Goal: Task Accomplishment & Management: Use online tool/utility

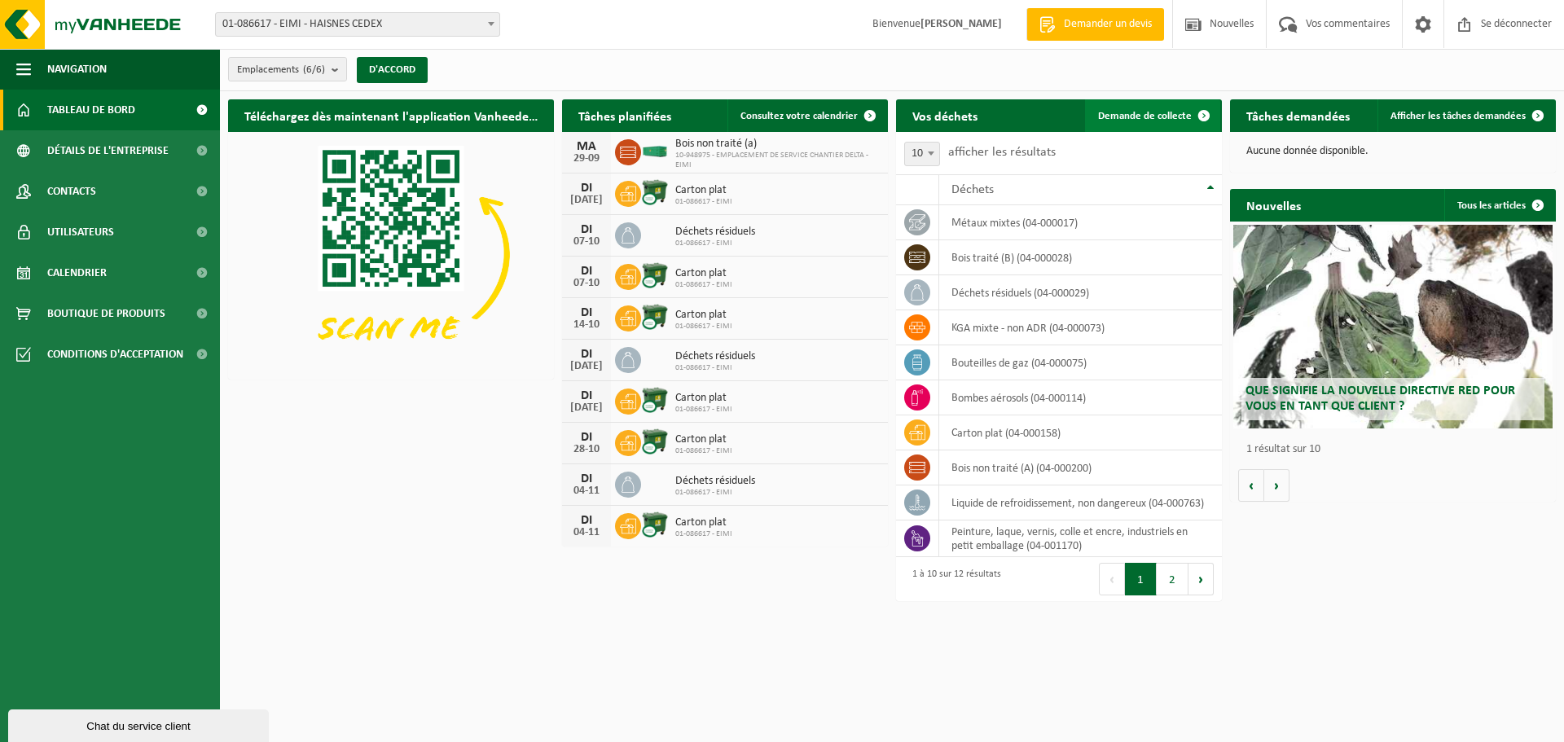
click at [1116, 115] on font "Demande de collecte" at bounding box center [1145, 116] width 94 height 11
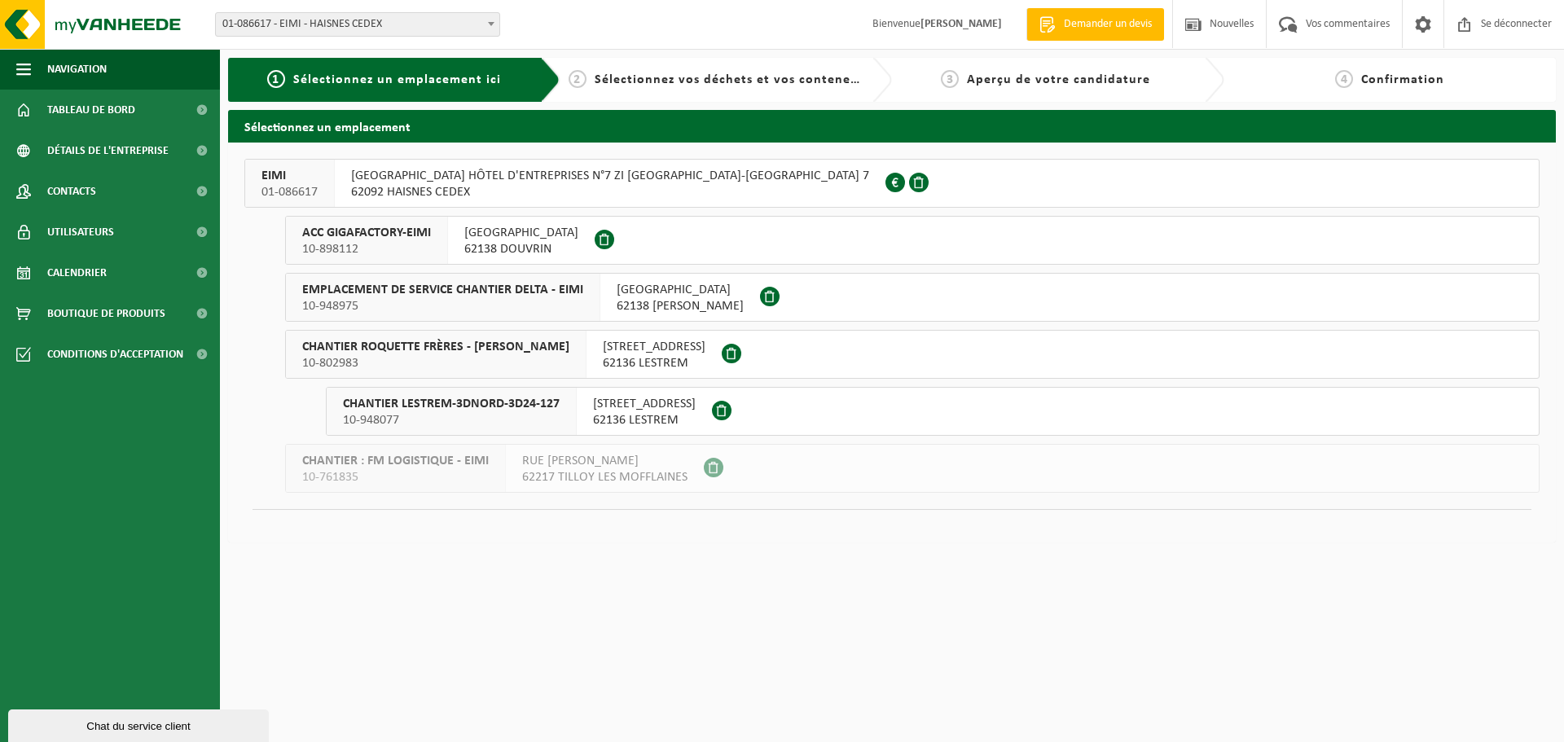
click at [429, 253] on span "10-898112" at bounding box center [366, 249] width 129 height 16
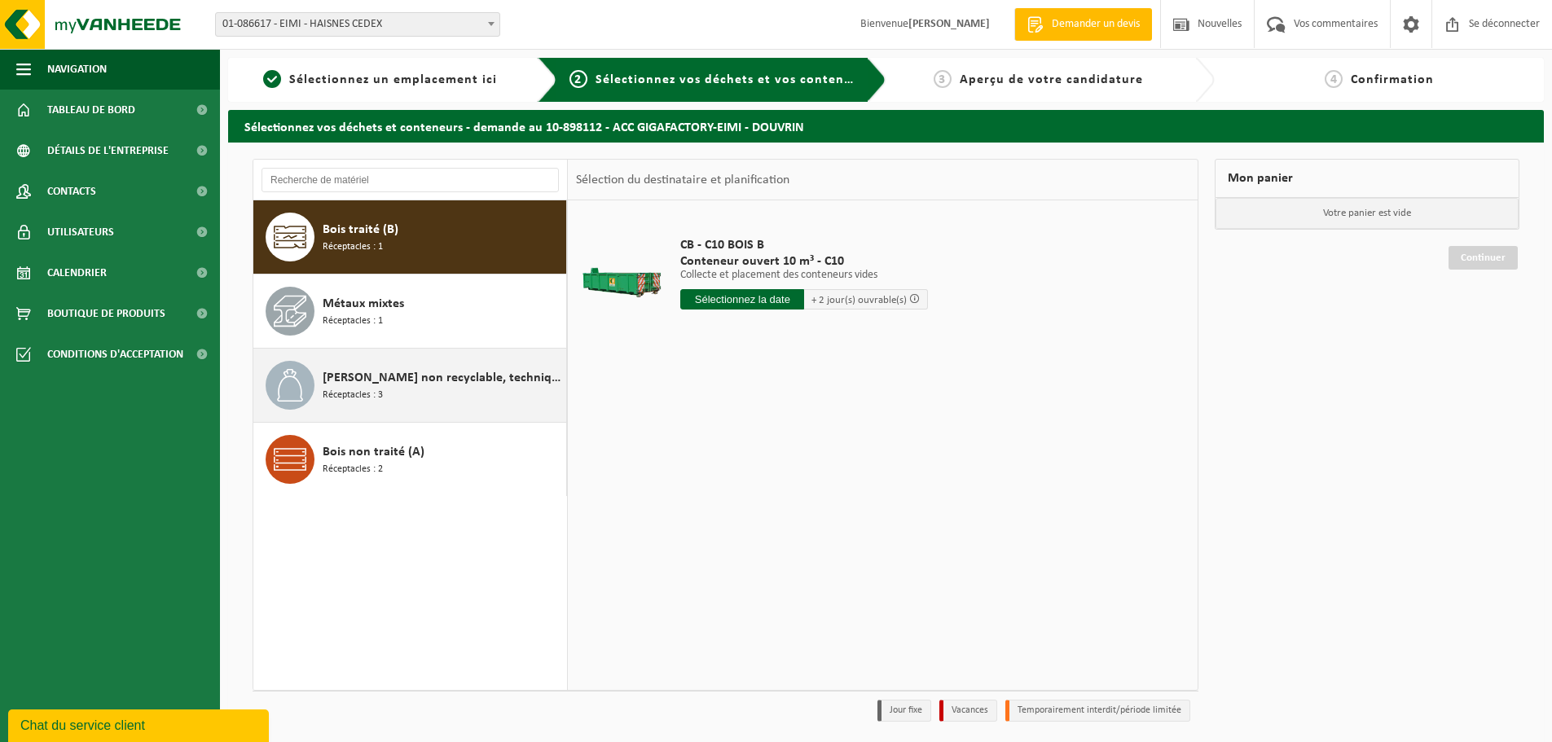
click at [464, 387] on span "Déchet non recyclable, techniquement incombustible (combustible)" at bounding box center [443, 378] width 240 height 20
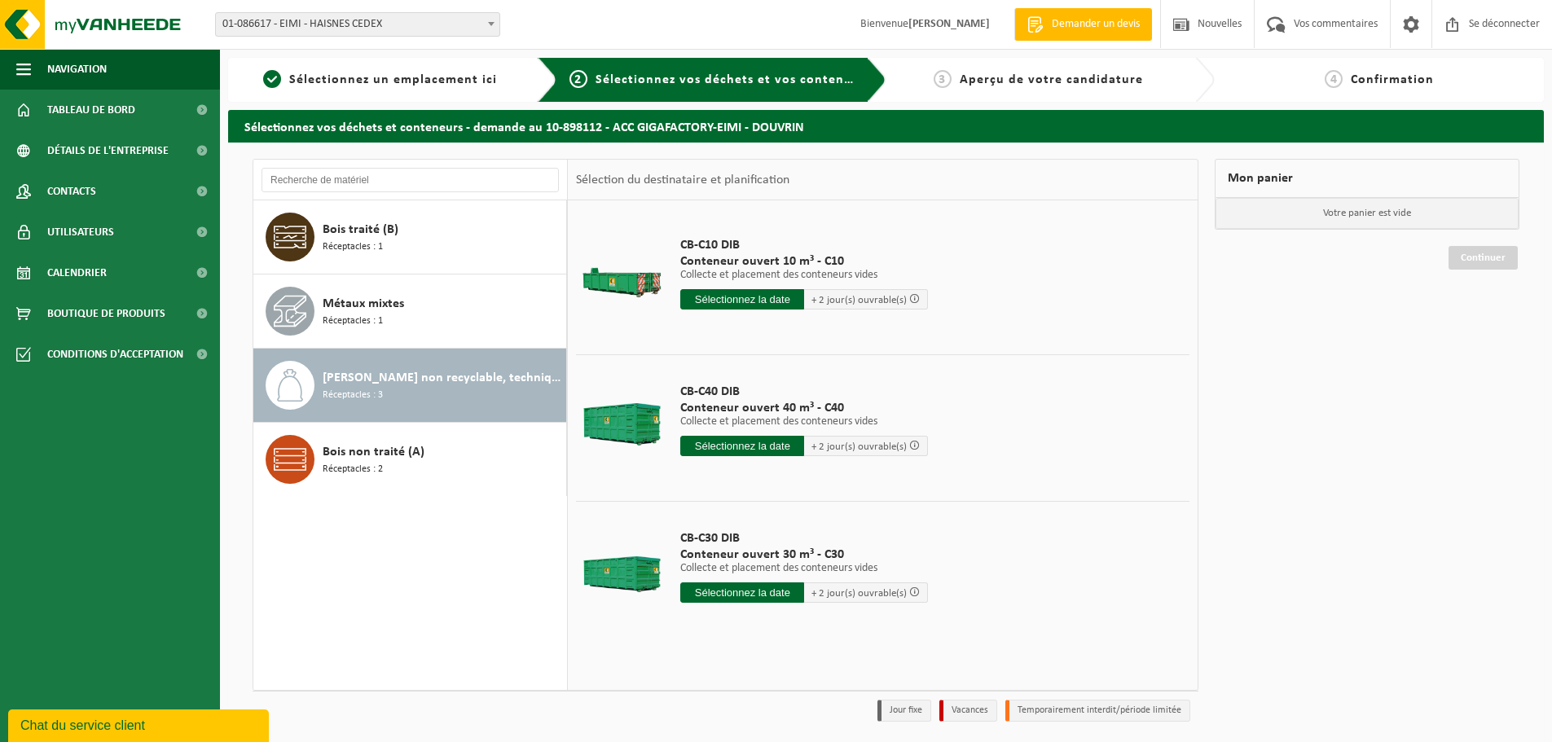
click at [739, 600] on input "text" at bounding box center [742, 592] width 124 height 20
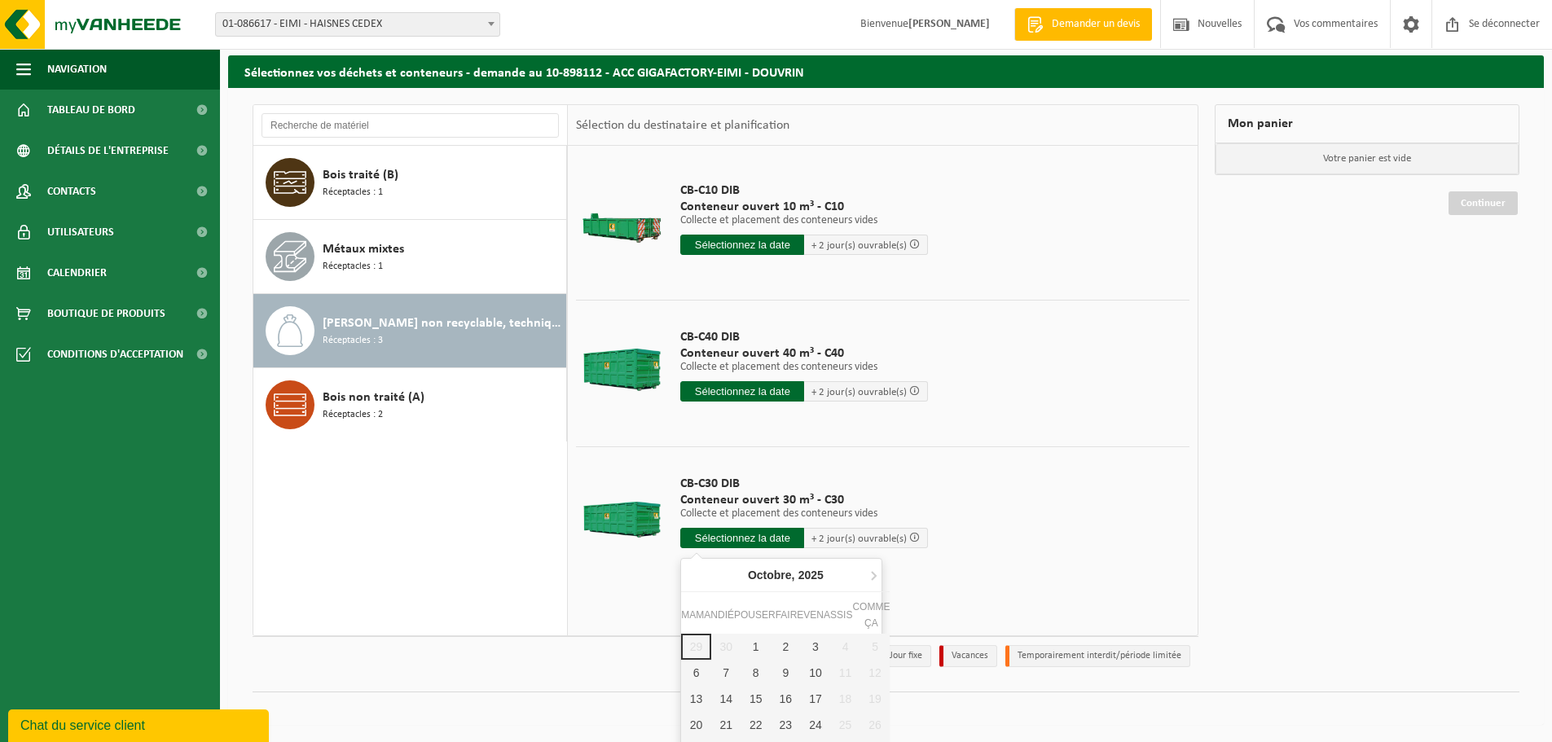
scroll to position [77, 0]
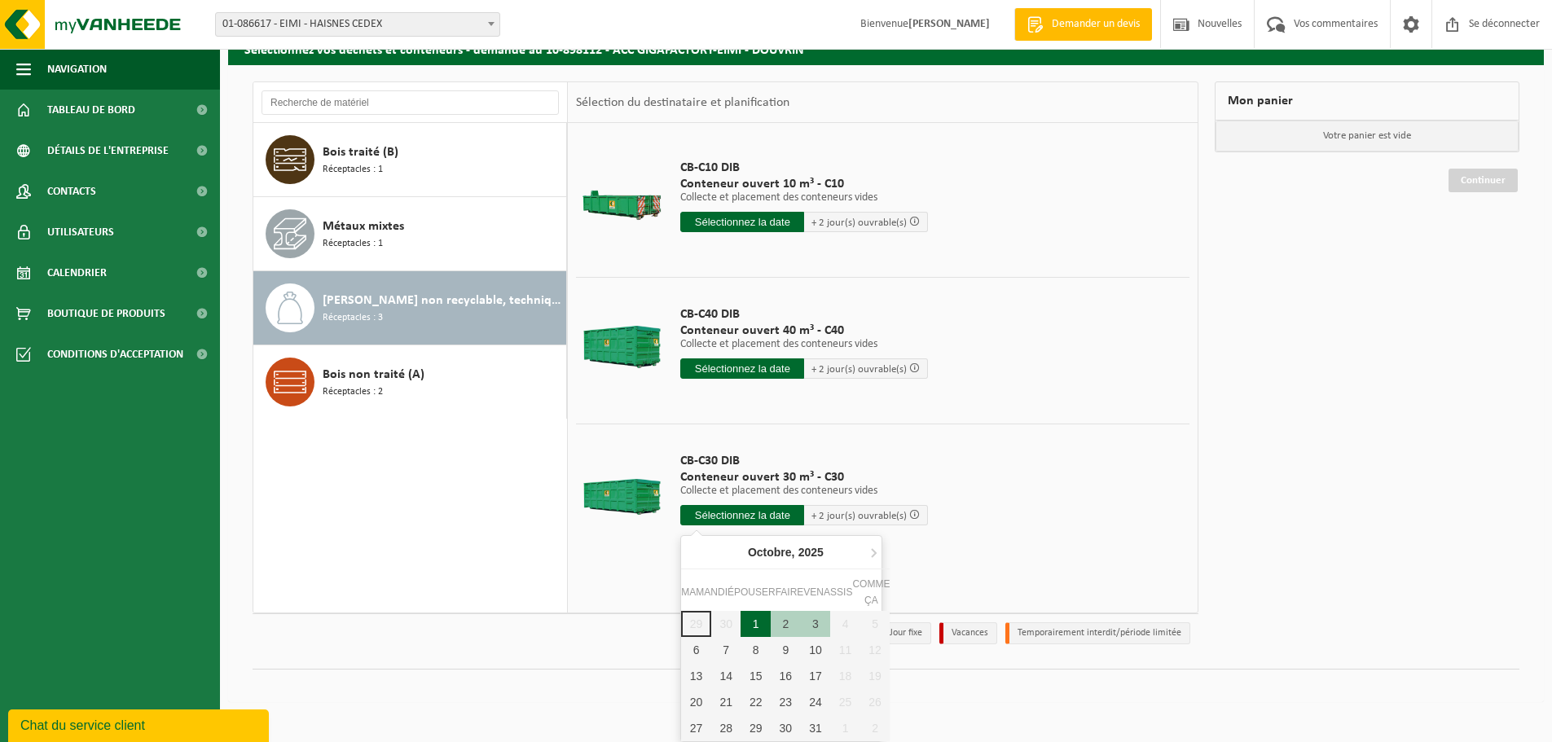
click at [764, 623] on div "1" at bounding box center [755, 624] width 30 height 26
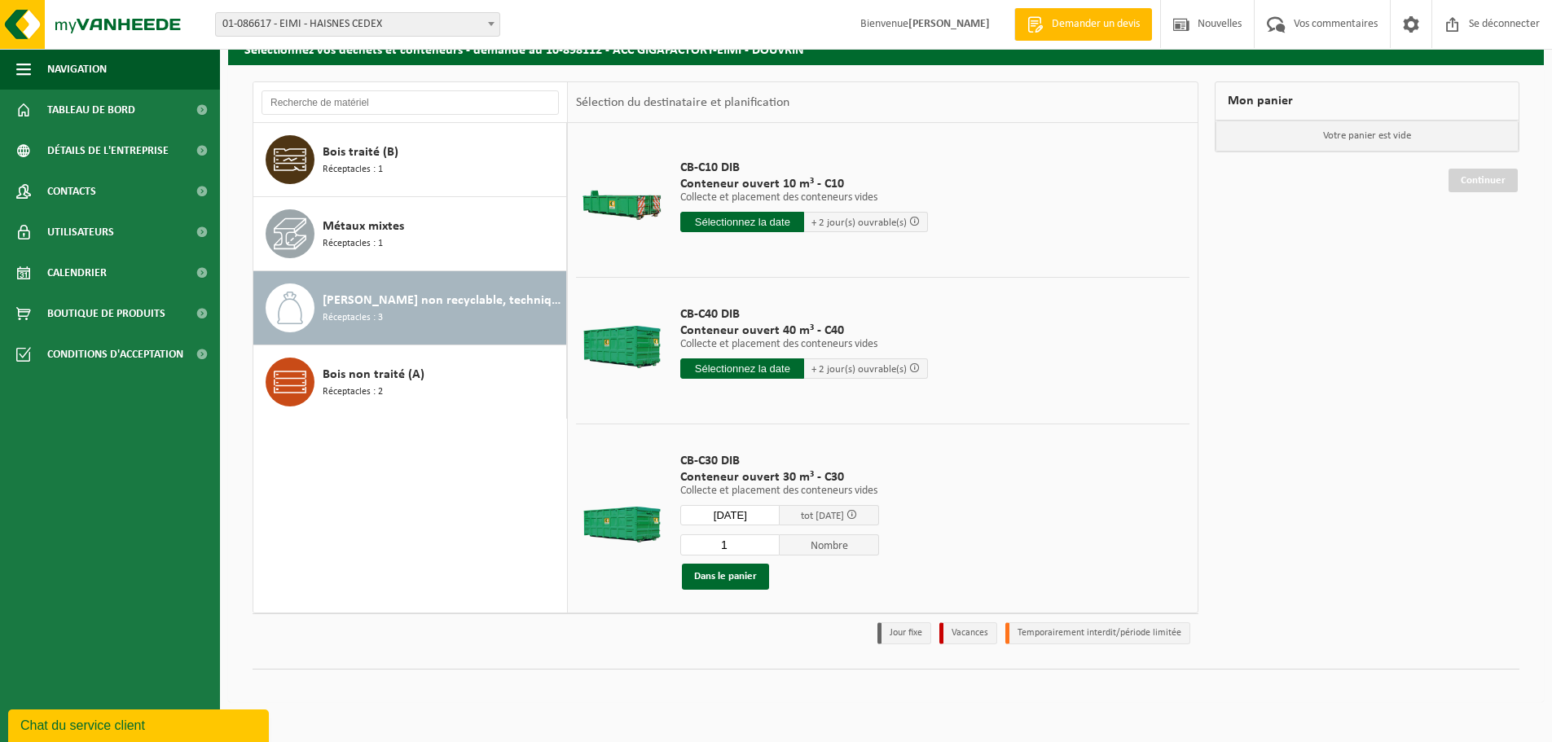
type input "Van 2025-10-01"
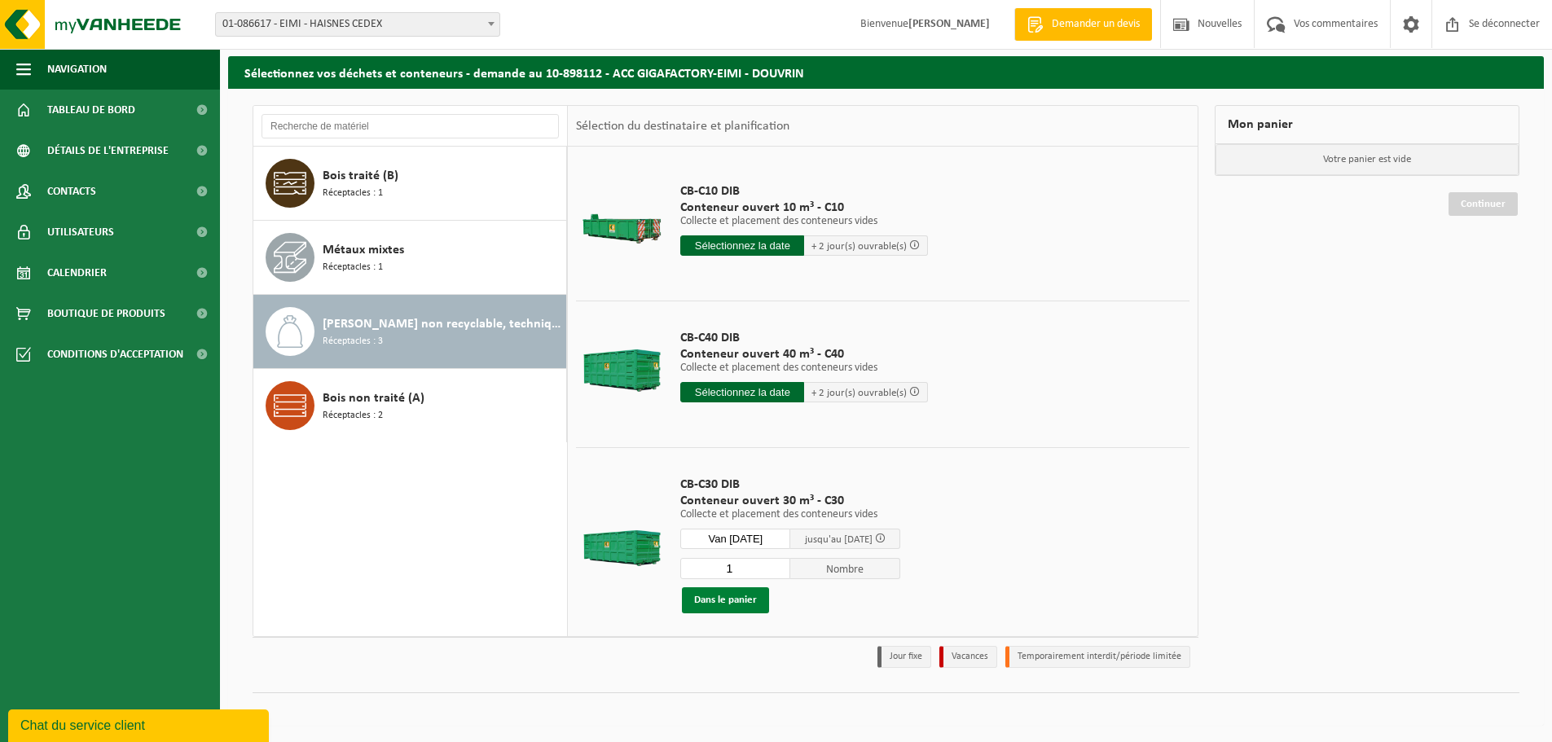
click at [749, 599] on font "Dans le panier" at bounding box center [725, 600] width 63 height 11
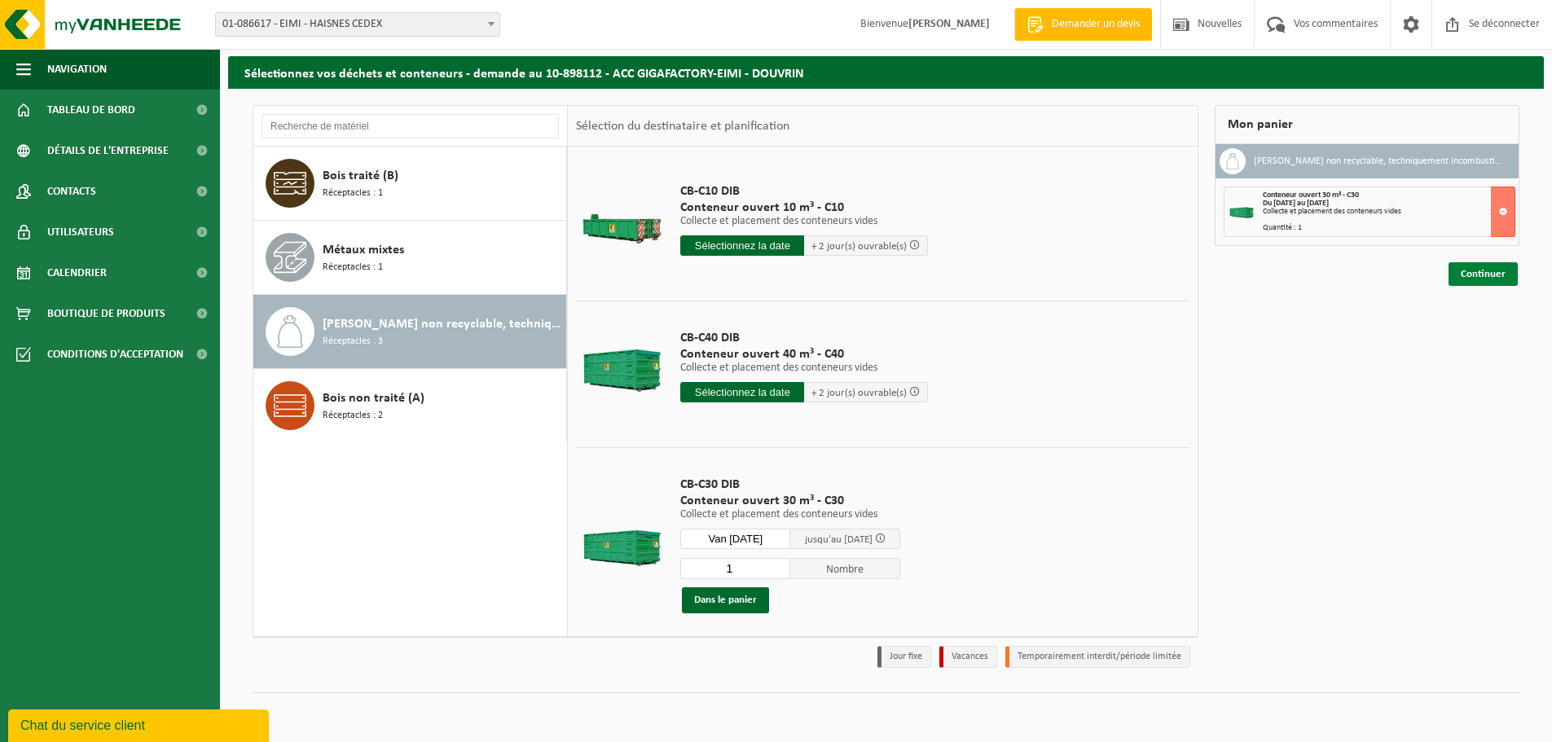
click at [1496, 269] on font "Continuer" at bounding box center [1483, 274] width 45 height 11
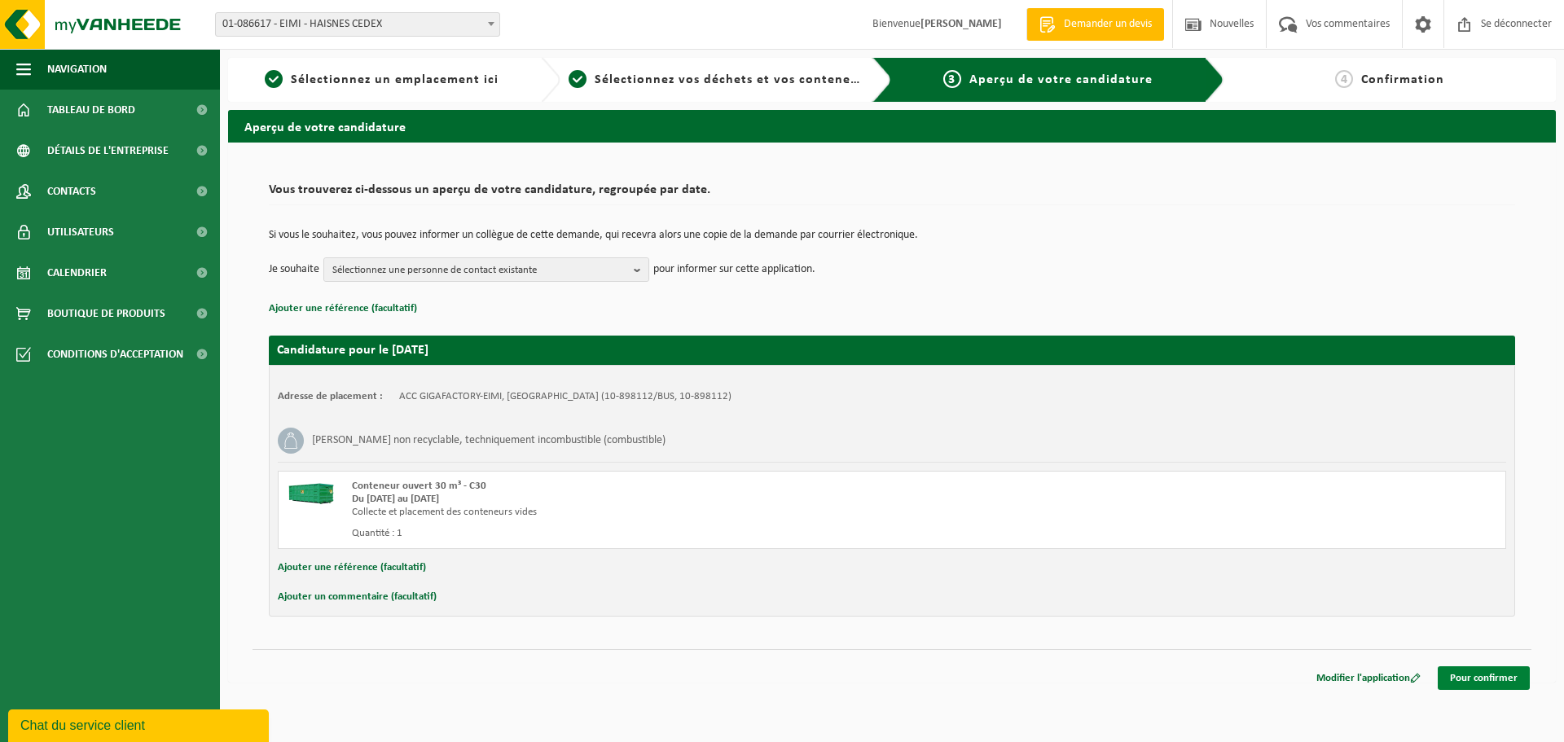
click at [1510, 682] on font "Pour confirmer" at bounding box center [1484, 678] width 68 height 11
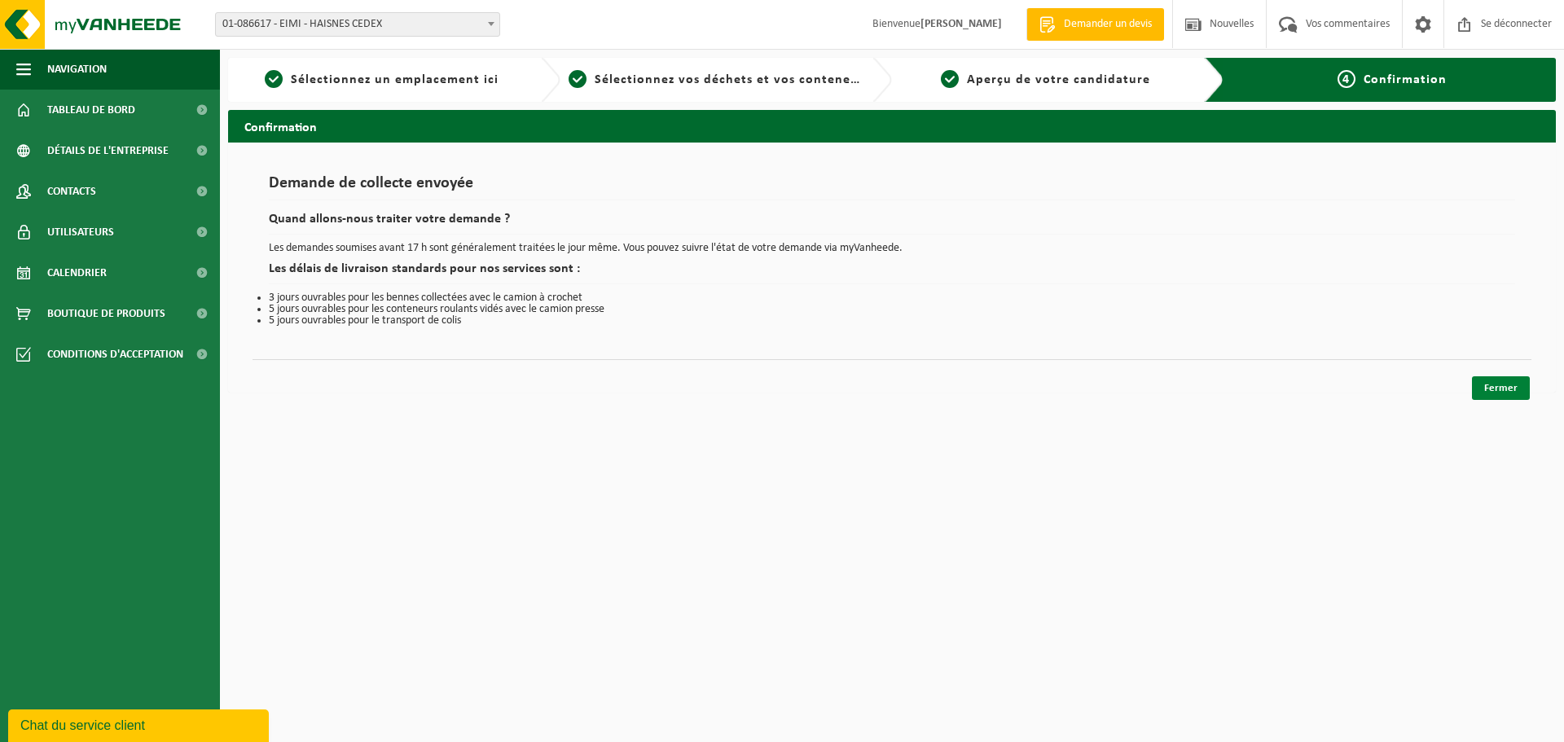
click at [1502, 387] on font "Fermer" at bounding box center [1500, 388] width 33 height 11
